Goal: Task Accomplishment & Management: Use online tool/utility

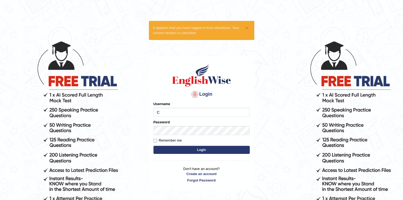
type input "Christa"
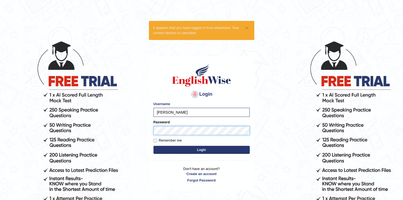
click at [154, 146] on button "Login" at bounding box center [202, 150] width 96 height 8
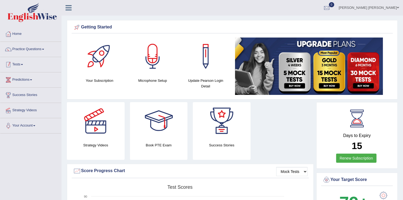
click at [22, 65] on link "Tests" at bounding box center [30, 63] width 61 height 13
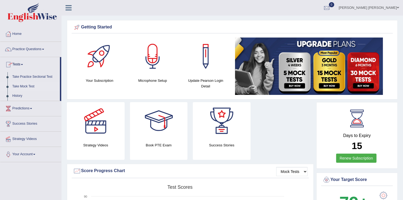
click at [20, 84] on link "Take Mock Test" at bounding box center [35, 87] width 50 height 10
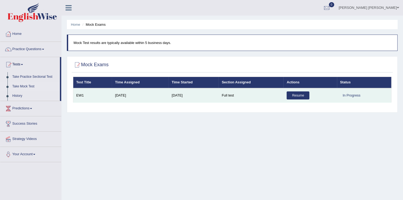
click at [300, 94] on link "Resume" at bounding box center [298, 95] width 23 height 8
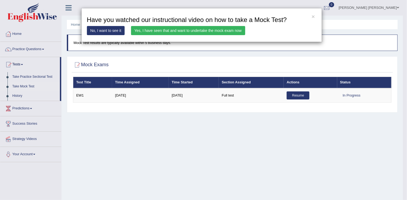
click at [210, 32] on link "Yes, I have seen that and want to undertake the mock exam now" at bounding box center [188, 30] width 114 height 9
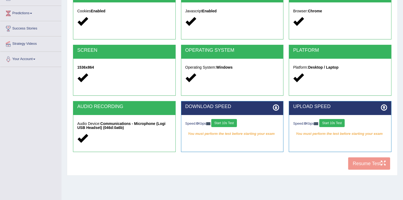
scroll to position [67, 0]
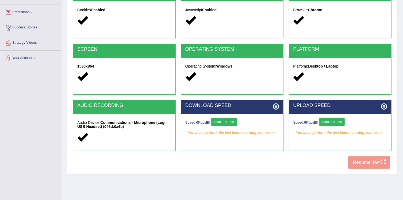
click at [277, 105] on icon at bounding box center [276, 106] width 6 height 6
click at [232, 121] on button "Start 10s Test" at bounding box center [223, 122] width 25 height 8
click at [333, 121] on button "Start 10s Test" at bounding box center [331, 122] width 25 height 8
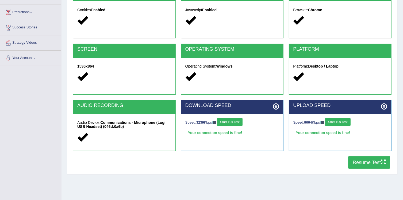
click at [368, 159] on button "Resume Test" at bounding box center [369, 162] width 42 height 12
